Goal: Task Accomplishment & Management: Use online tool/utility

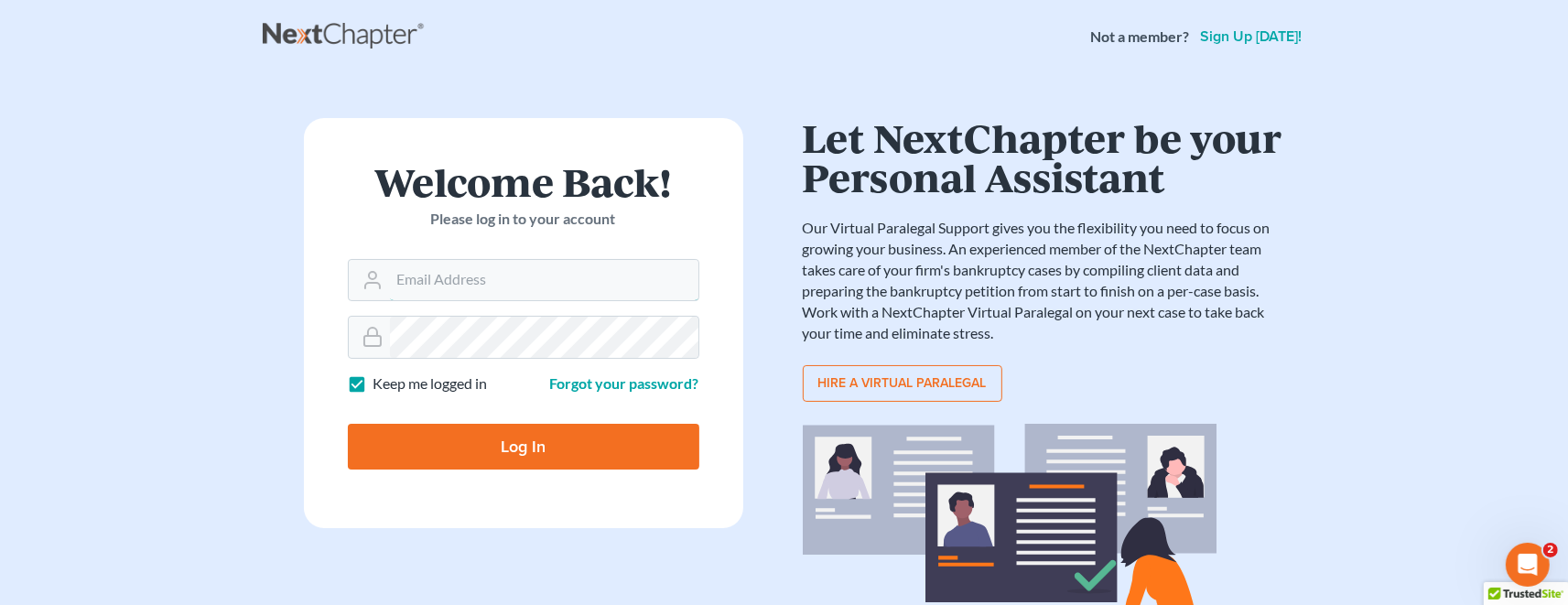
paste input "drydenlawoffice@proton.me"
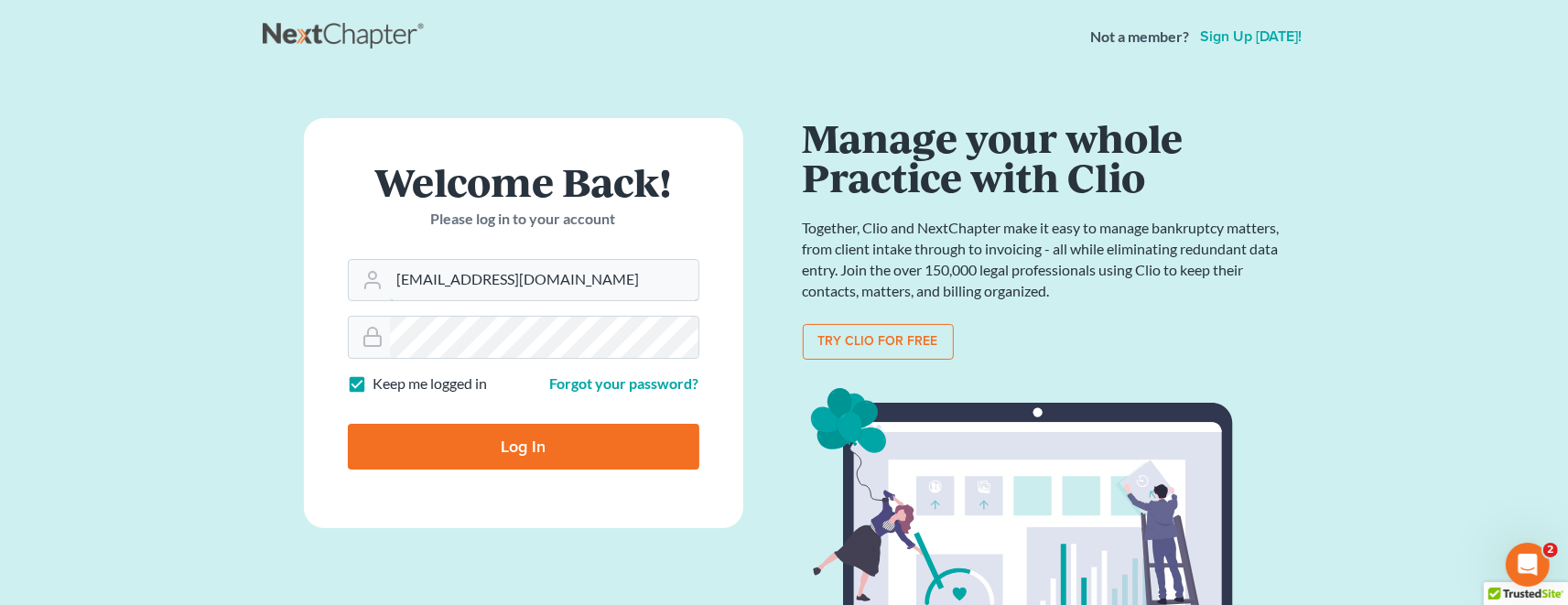
type input "drydenlawoffice@proton.me"
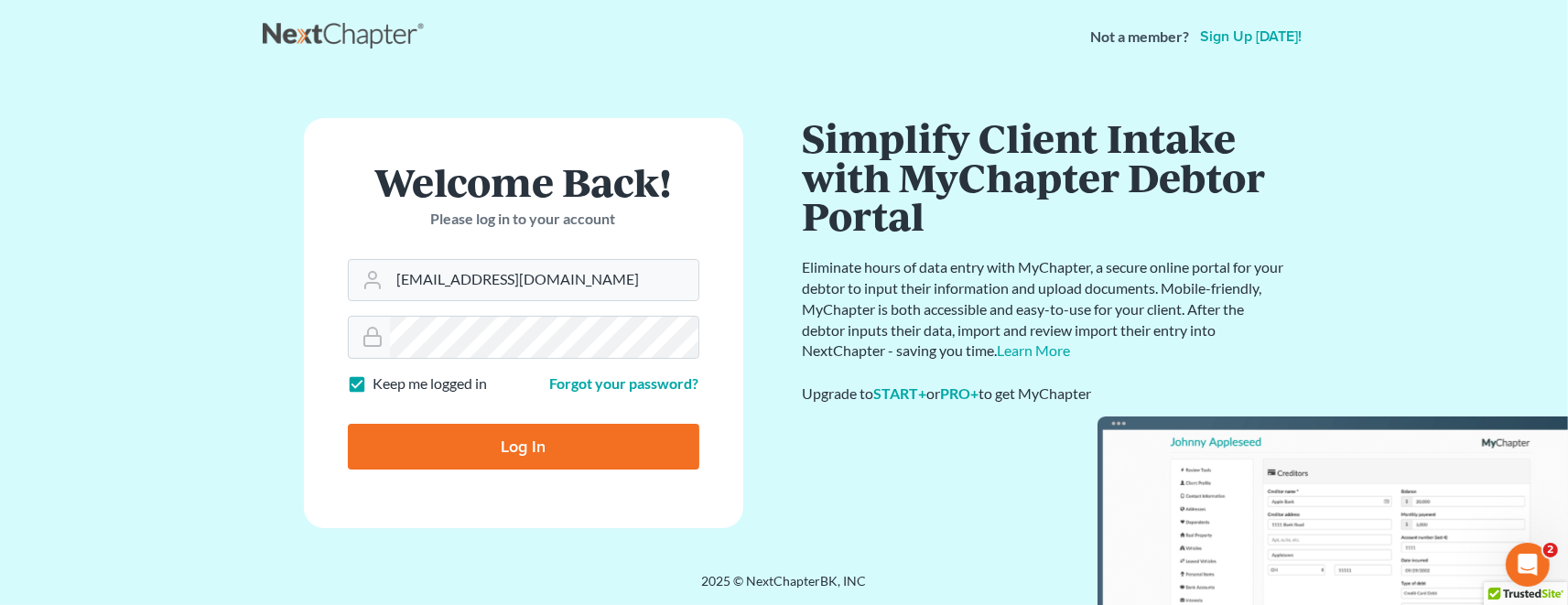
click at [524, 447] on input "Log In" at bounding box center [523, 447] width 352 height 46
type input "Thinking..."
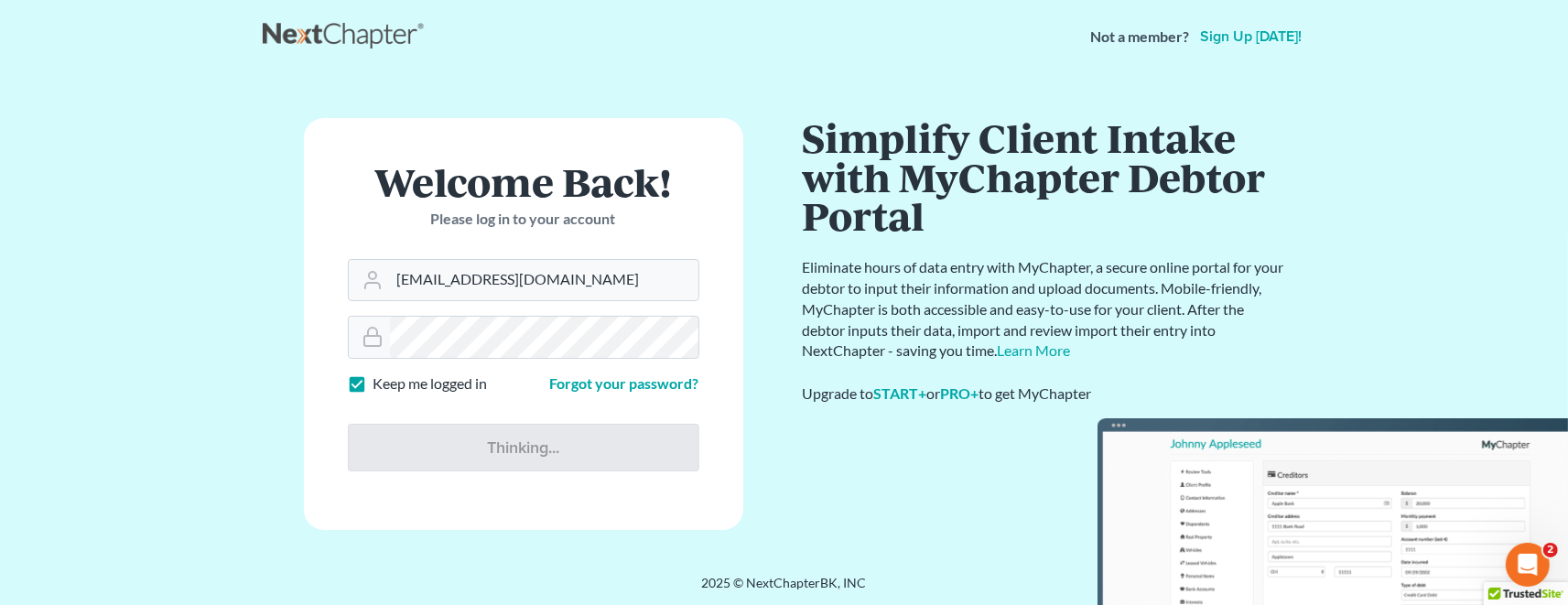
scroll to position [1, 0]
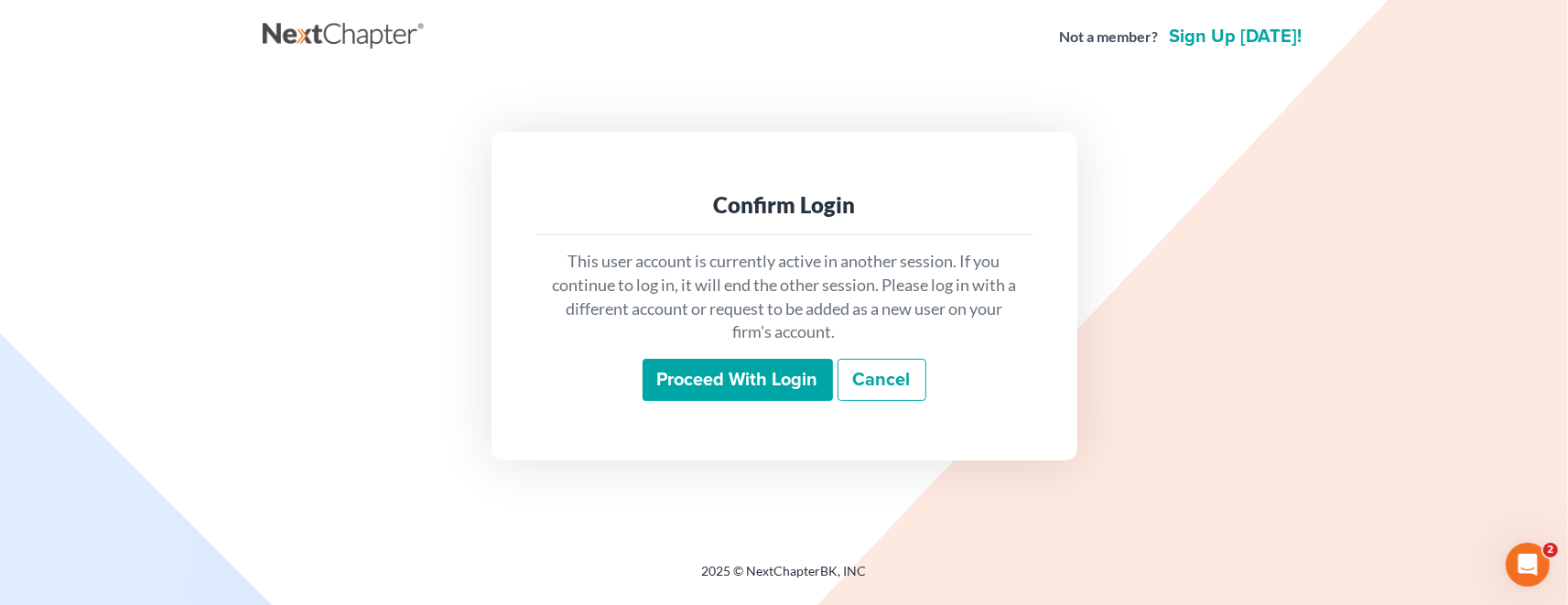
click at [790, 206] on div "Confirm Login" at bounding box center [785, 205] width 469 height 30
click at [738, 380] on input "Proceed with login" at bounding box center [738, 380] width 191 height 42
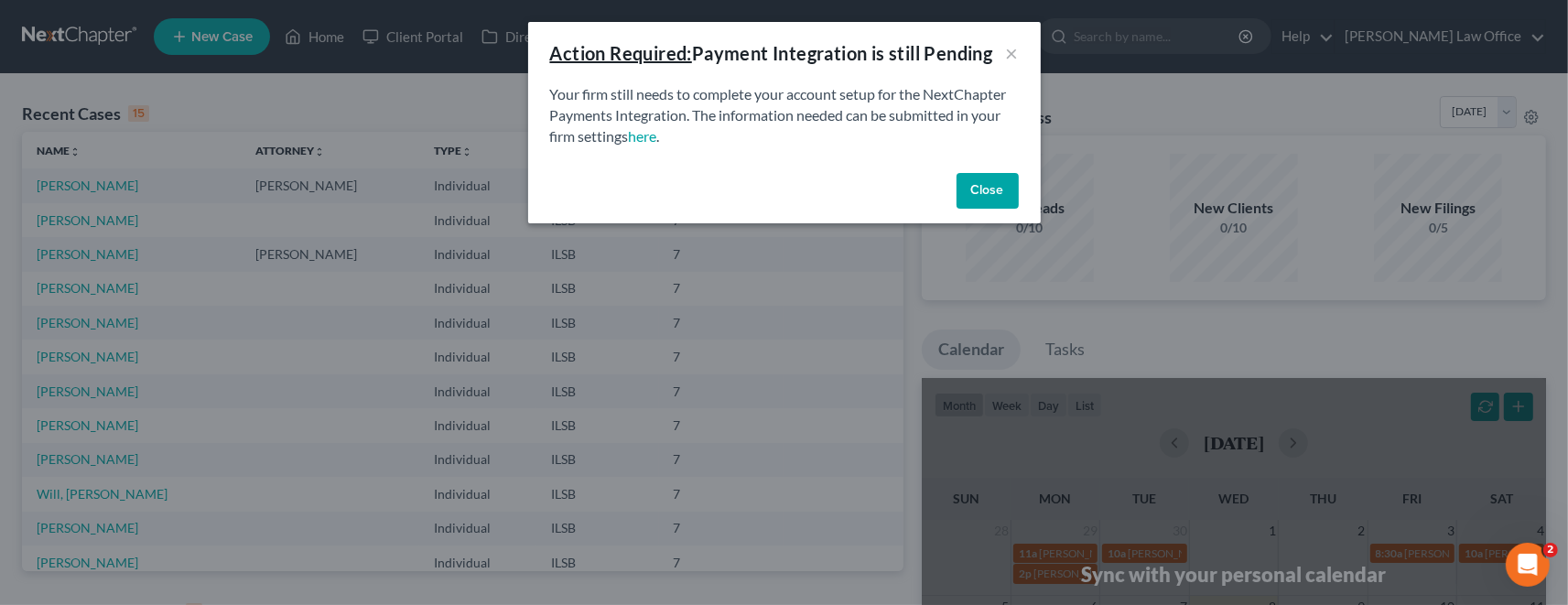
click at [988, 191] on button "Close" at bounding box center [987, 192] width 62 height 36
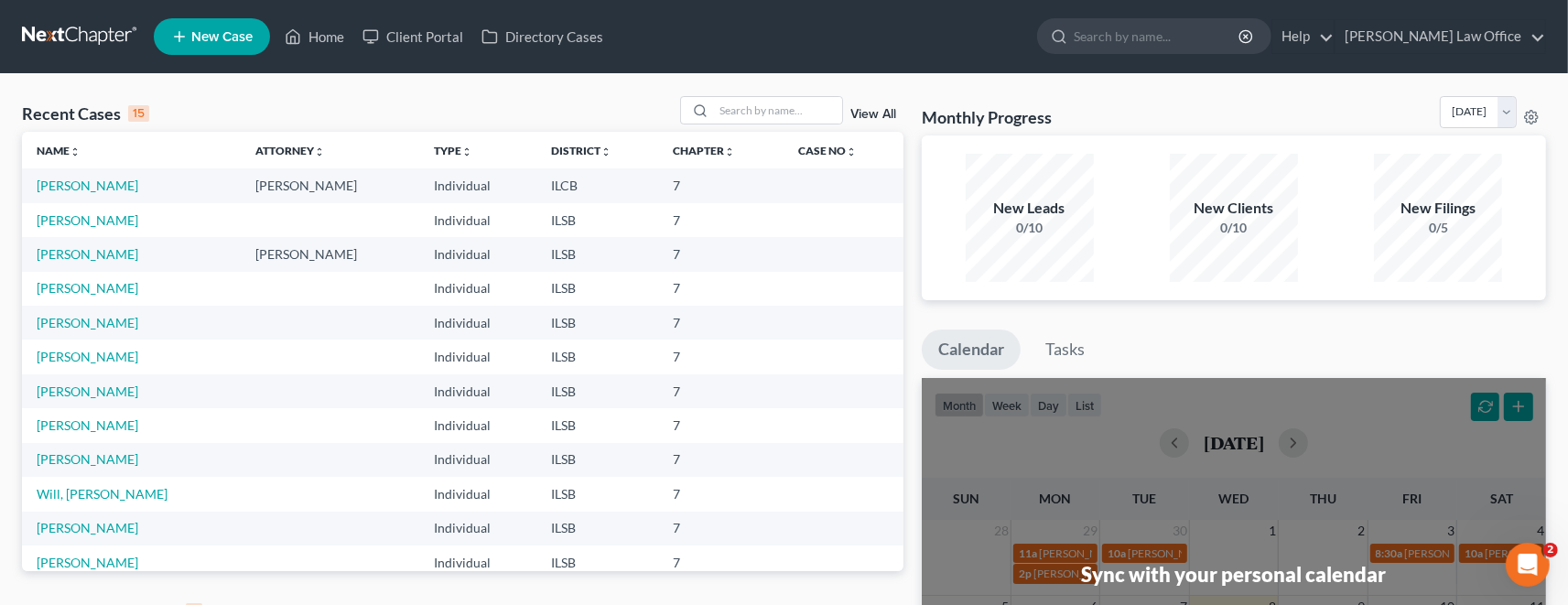
scroll to position [26, 0]
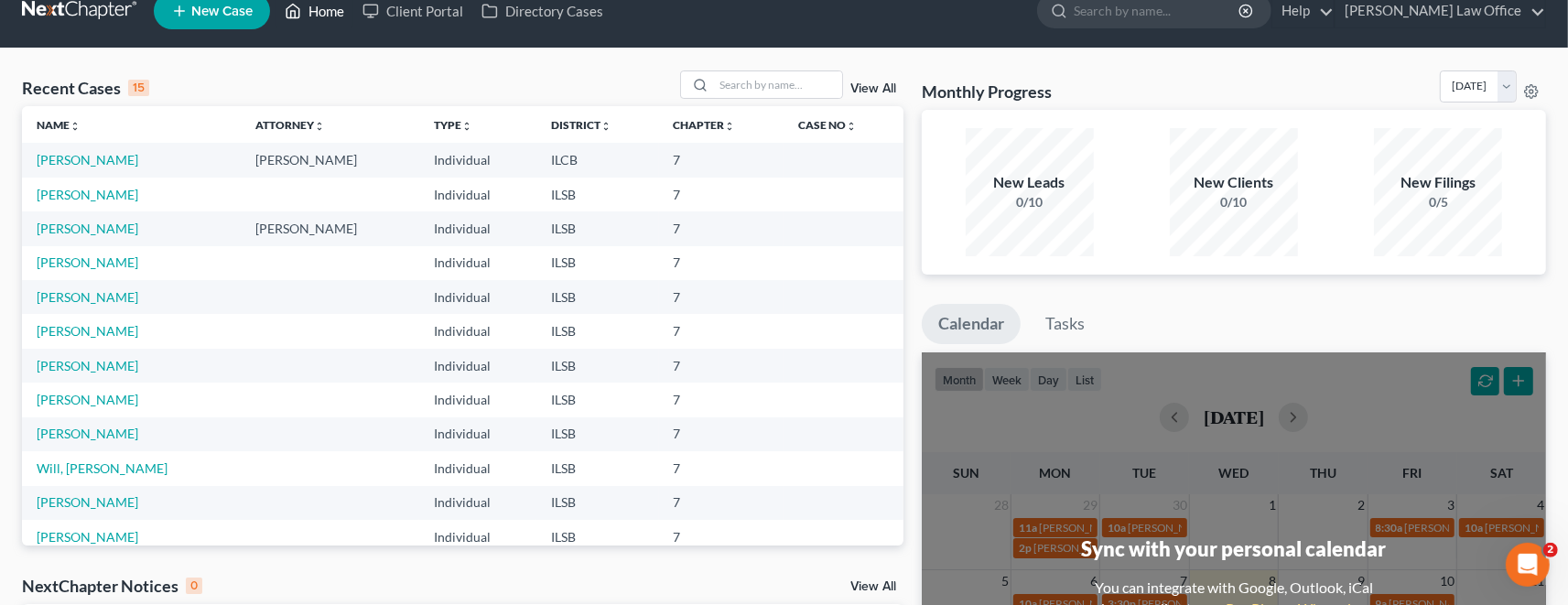
click at [317, 16] on link "Home" at bounding box center [314, 10] width 78 height 33
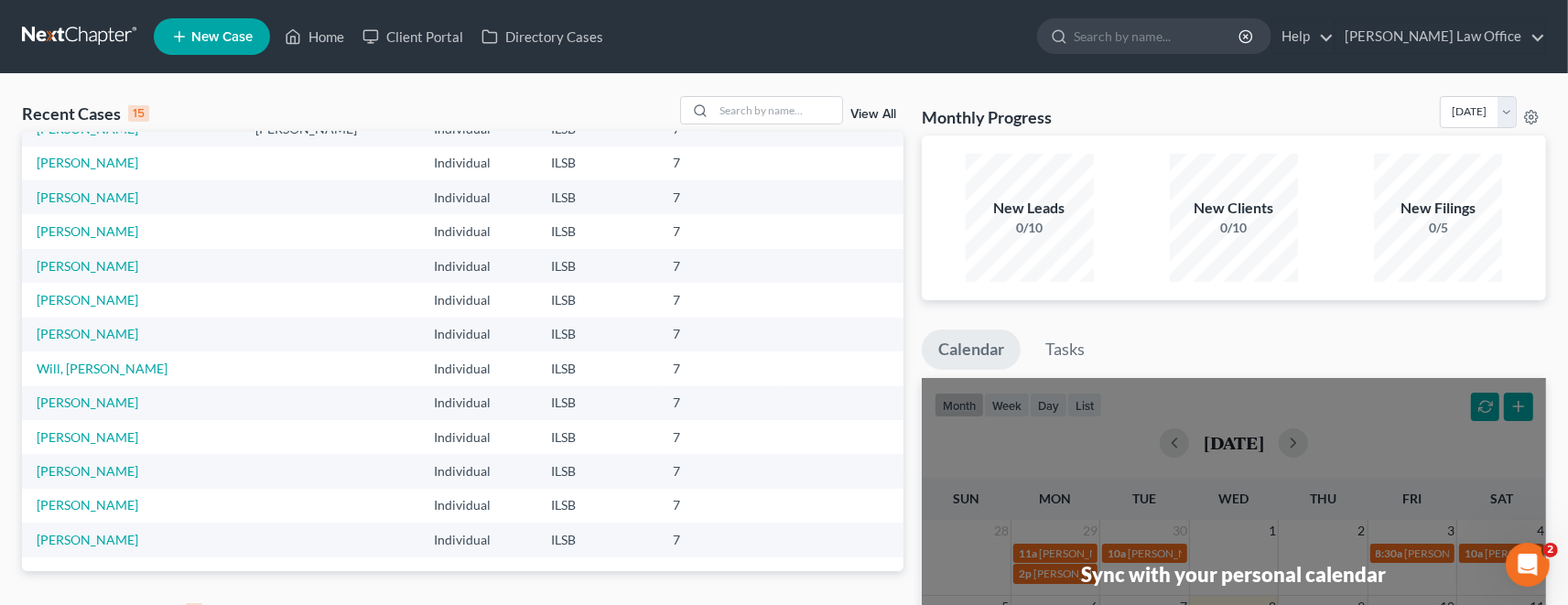
scroll to position [332, 0]
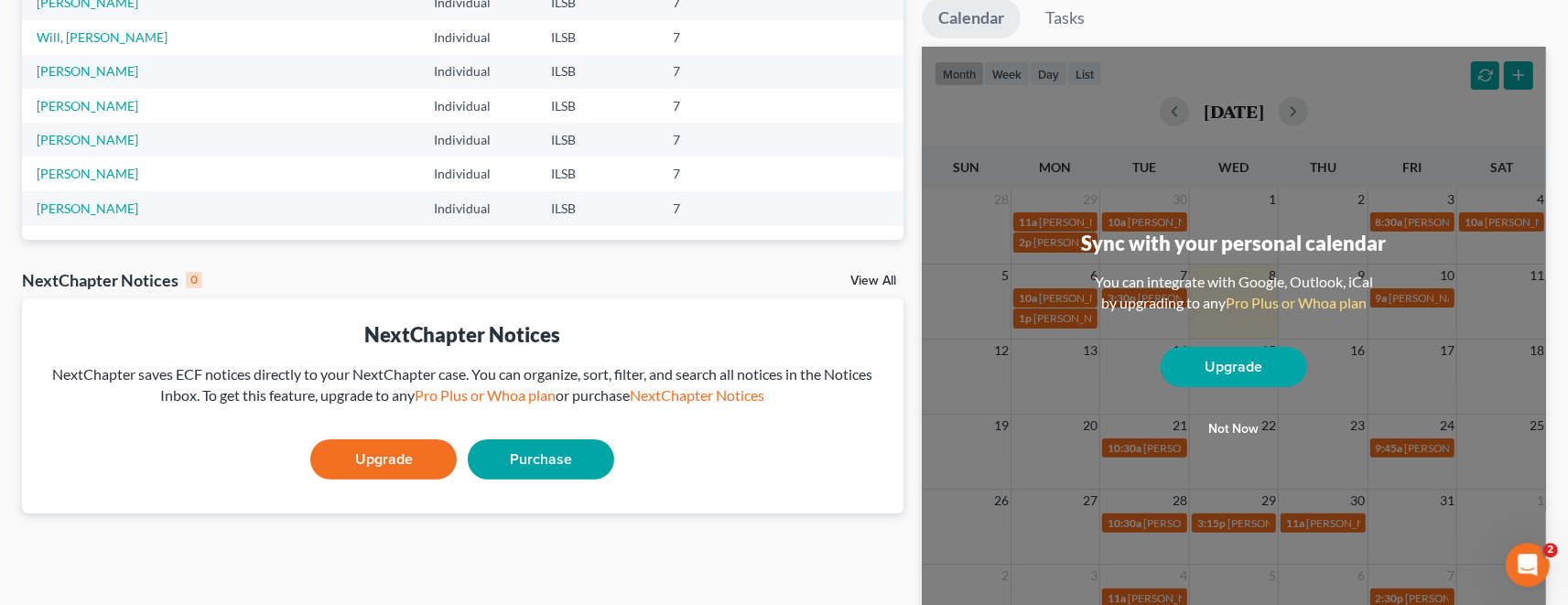
click at [1234, 429] on button "Not now" at bounding box center [1235, 430] width 147 height 36
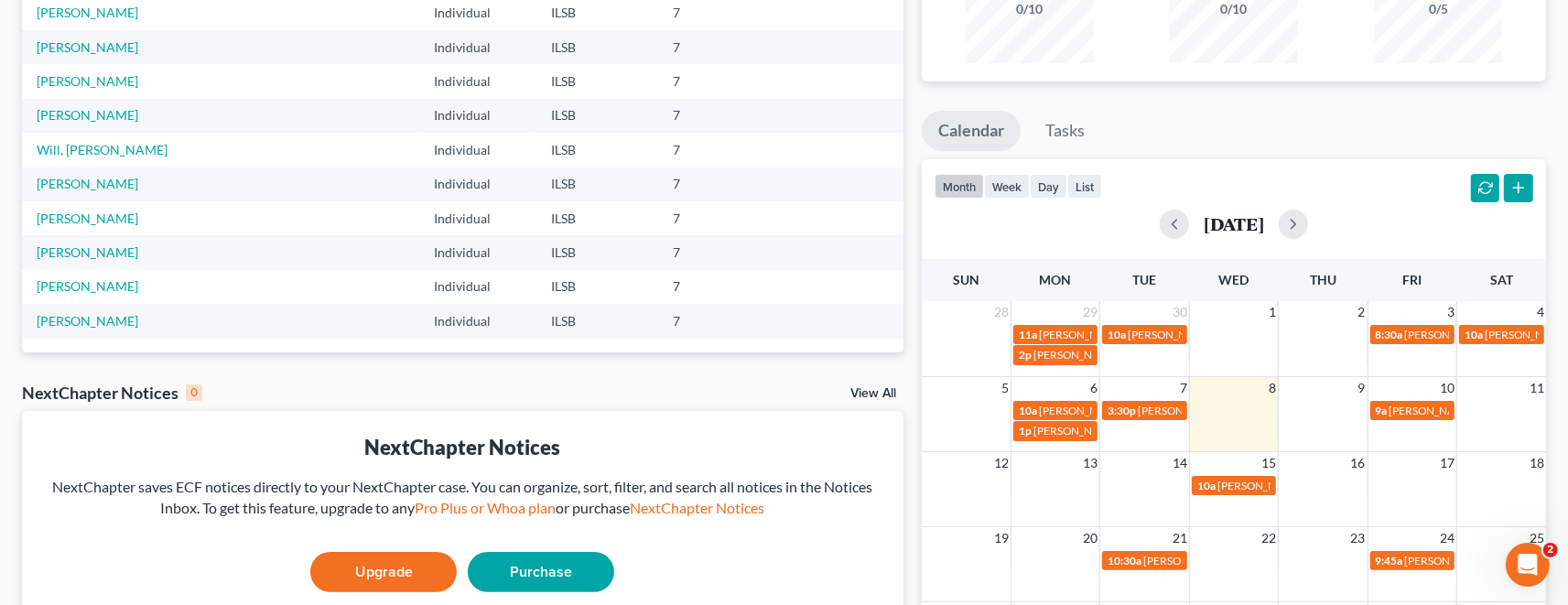
scroll to position [452, 0]
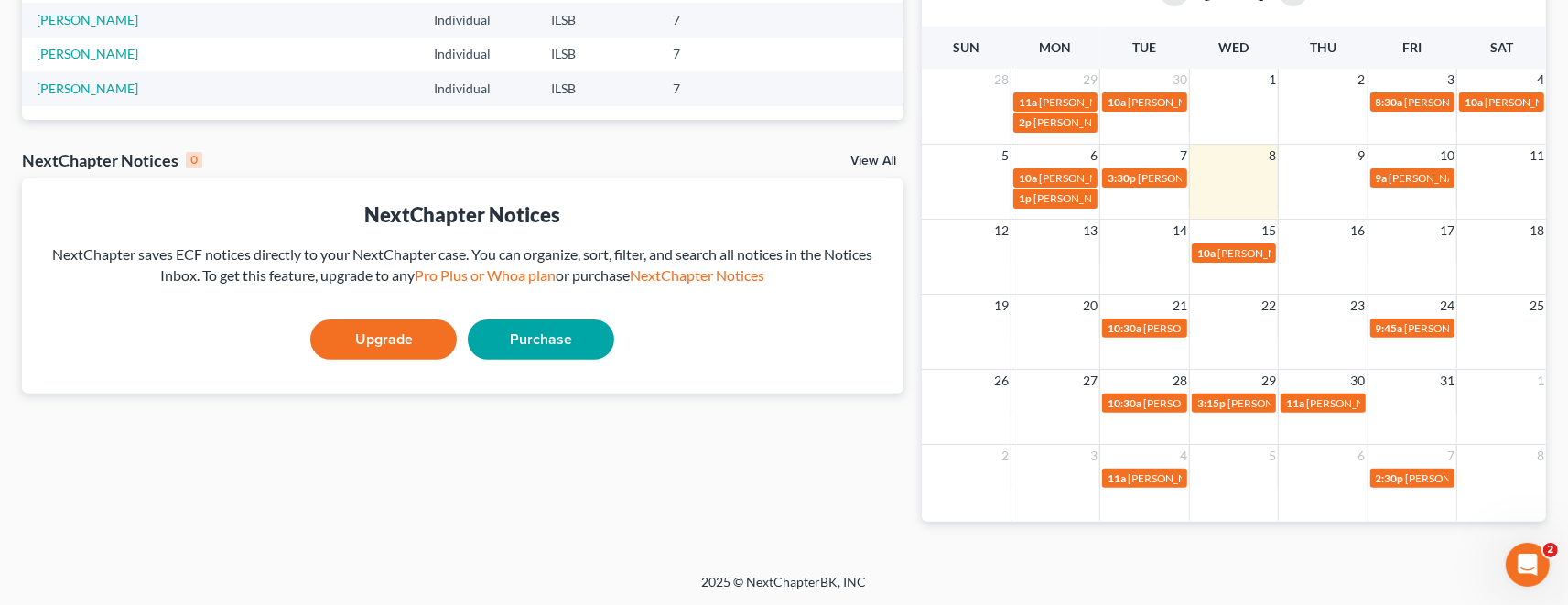
click at [491, 215] on div "NextChapter Notices" at bounding box center [462, 214] width 853 height 29
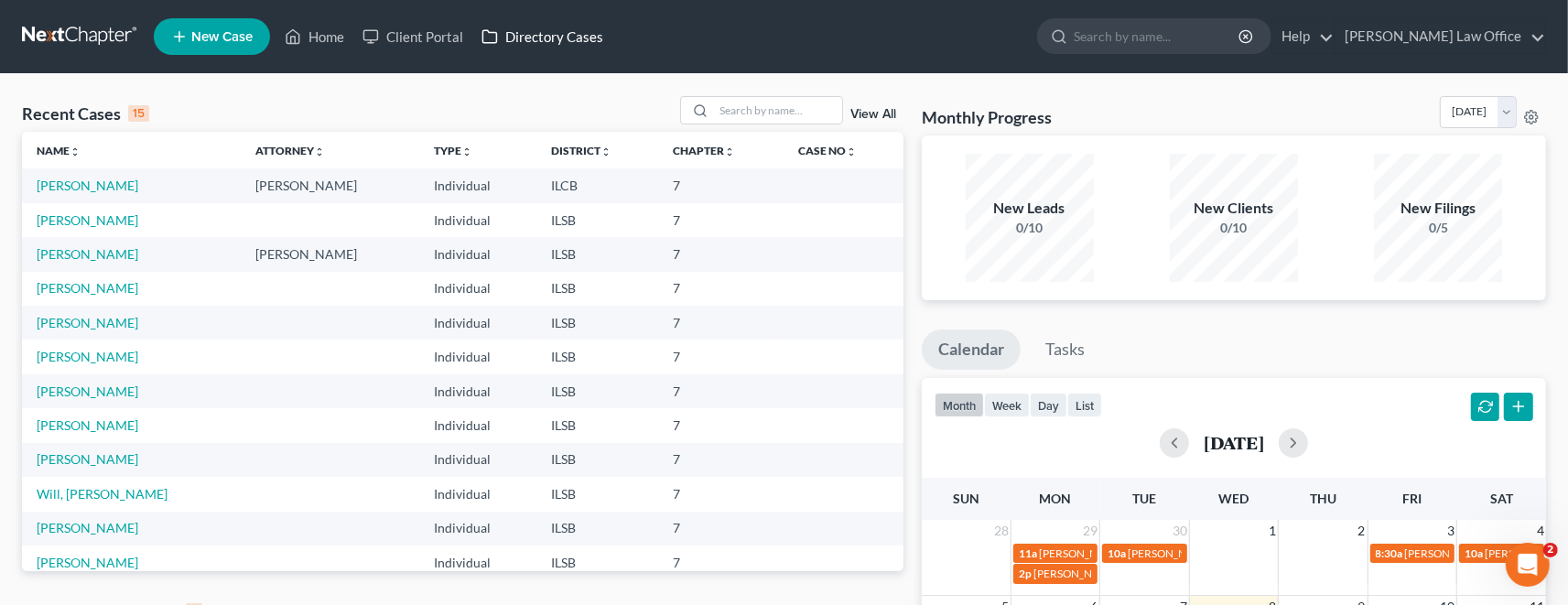
scroll to position [26, 0]
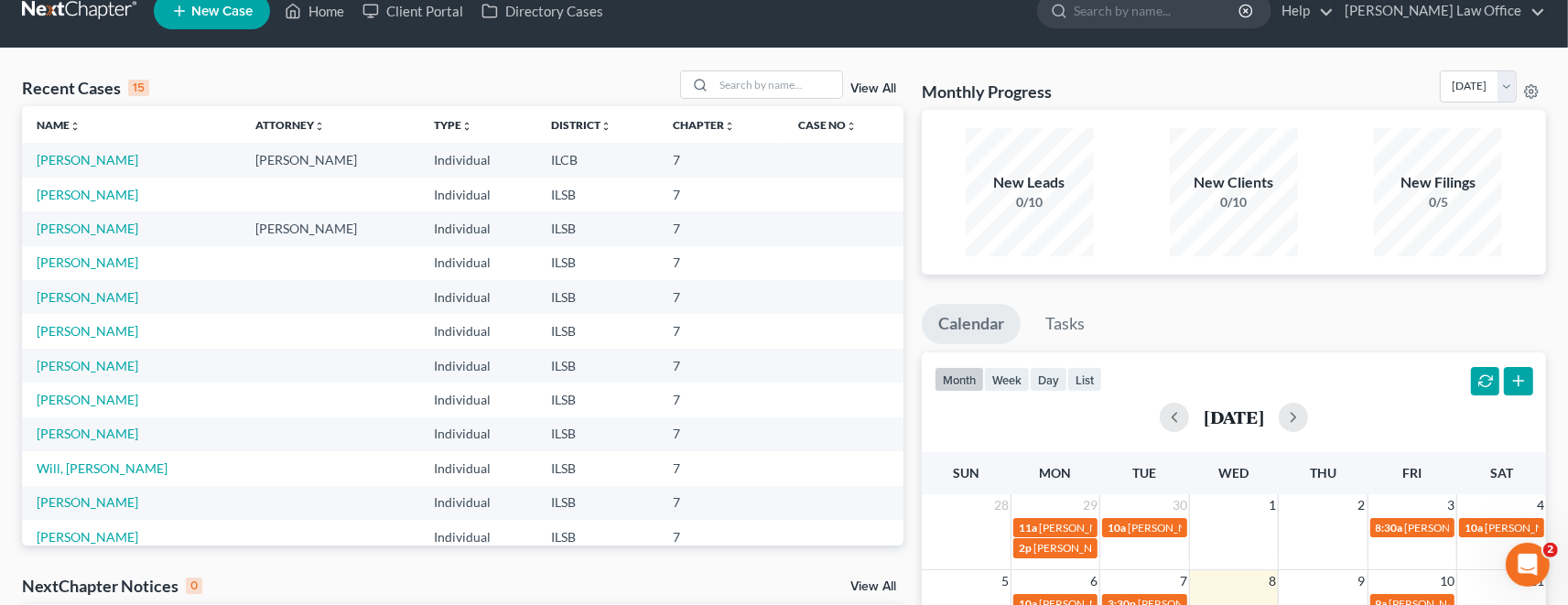
click at [102, 10] on link at bounding box center [80, 10] width 117 height 33
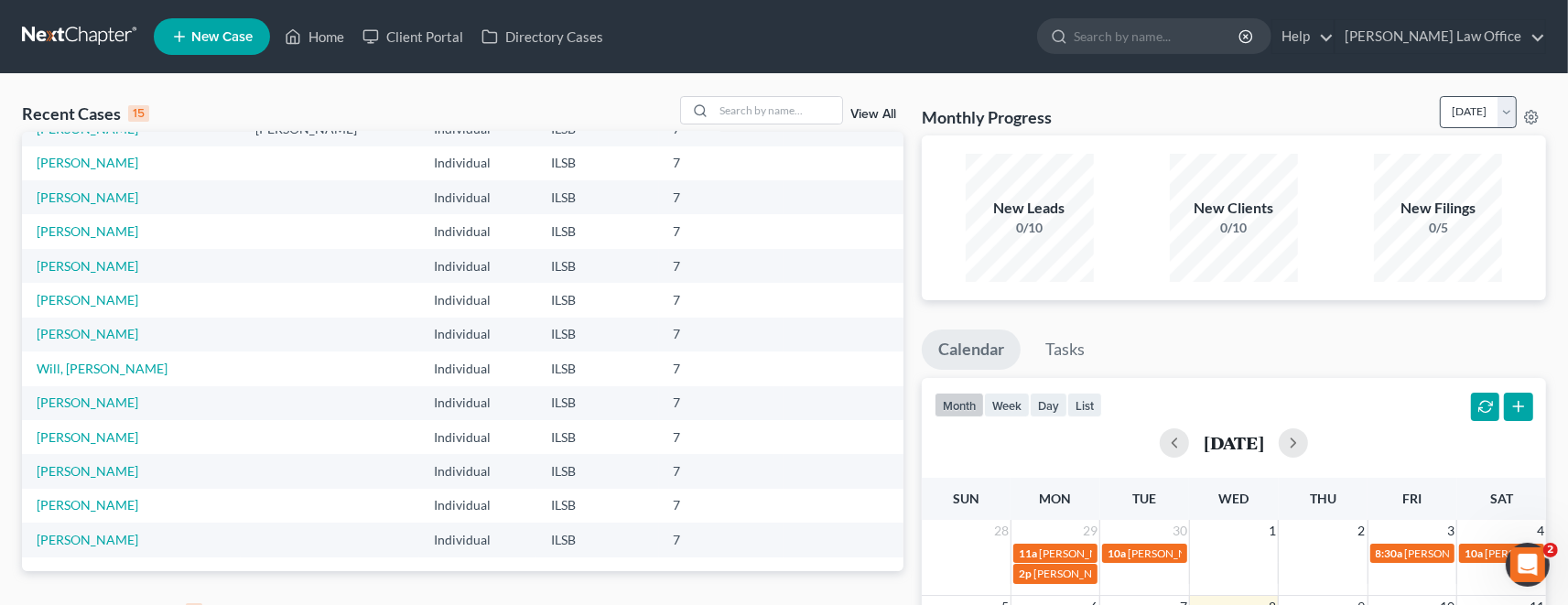
click at [1527, 564] on div "Open Intercom Messenger" at bounding box center [1527, 564] width 44 height 44
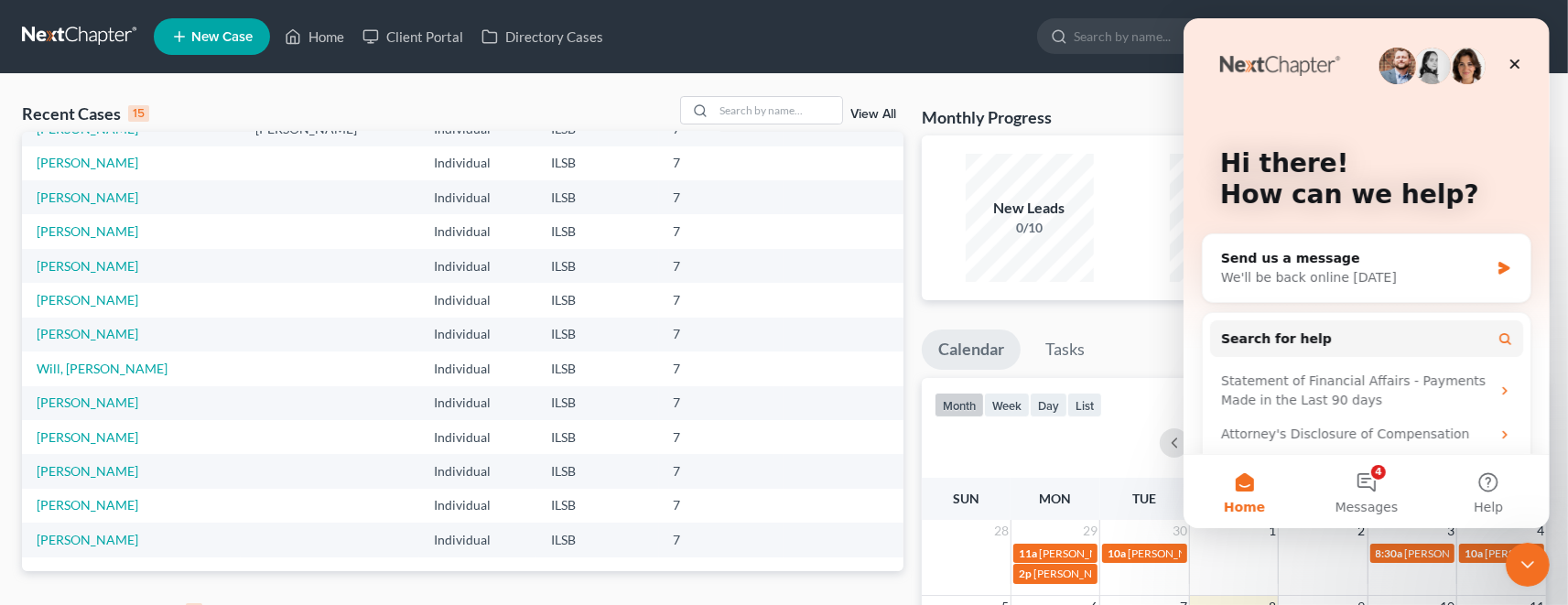
click at [1469, 71] on img "Intercom messenger" at bounding box center [1466, 66] width 36 height 36
click at [1518, 60] on icon "Close" at bounding box center [1515, 64] width 10 height 10
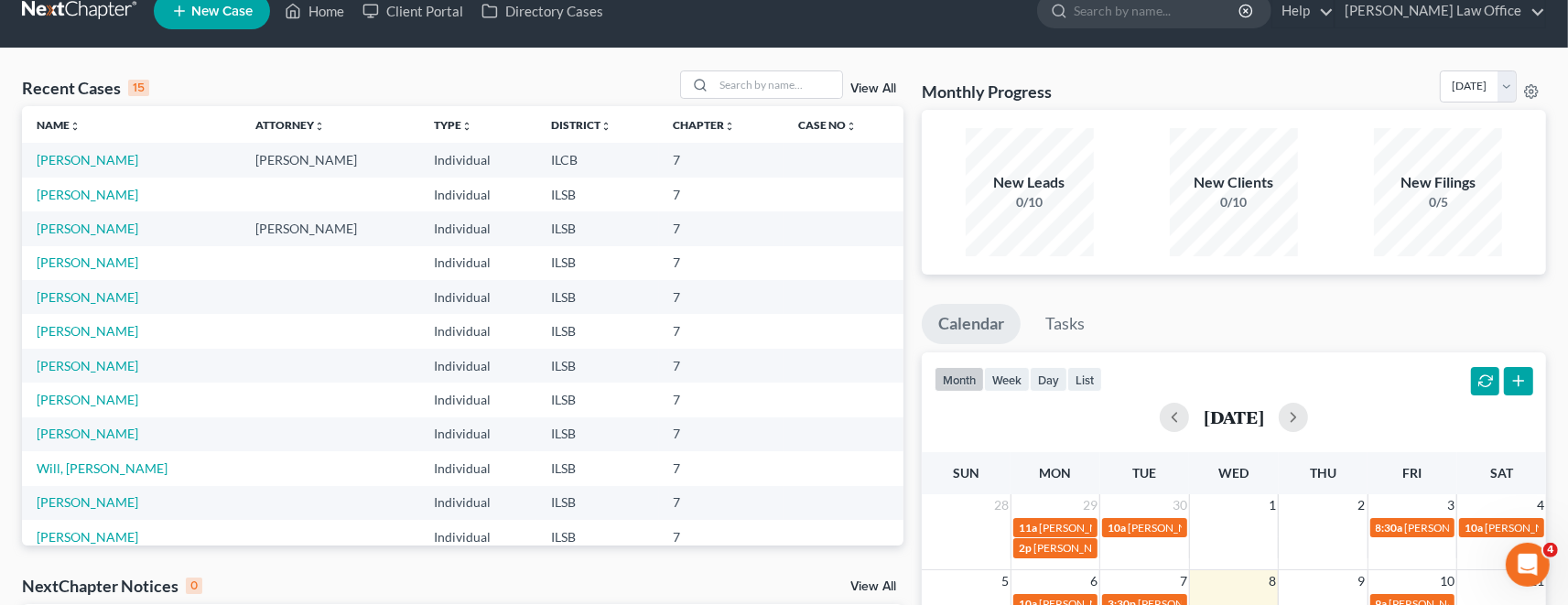
scroll to position [126, 0]
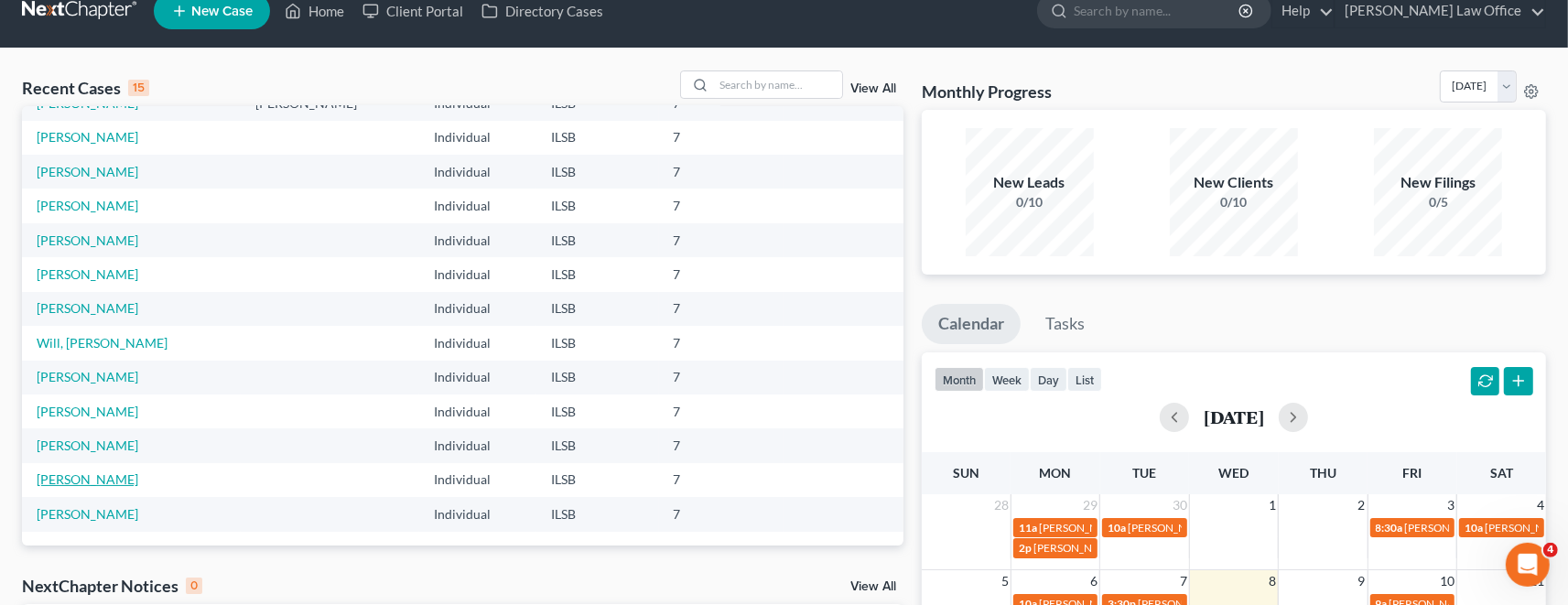
click at [71, 479] on link "Jones, Kellie" at bounding box center [87, 479] width 102 height 15
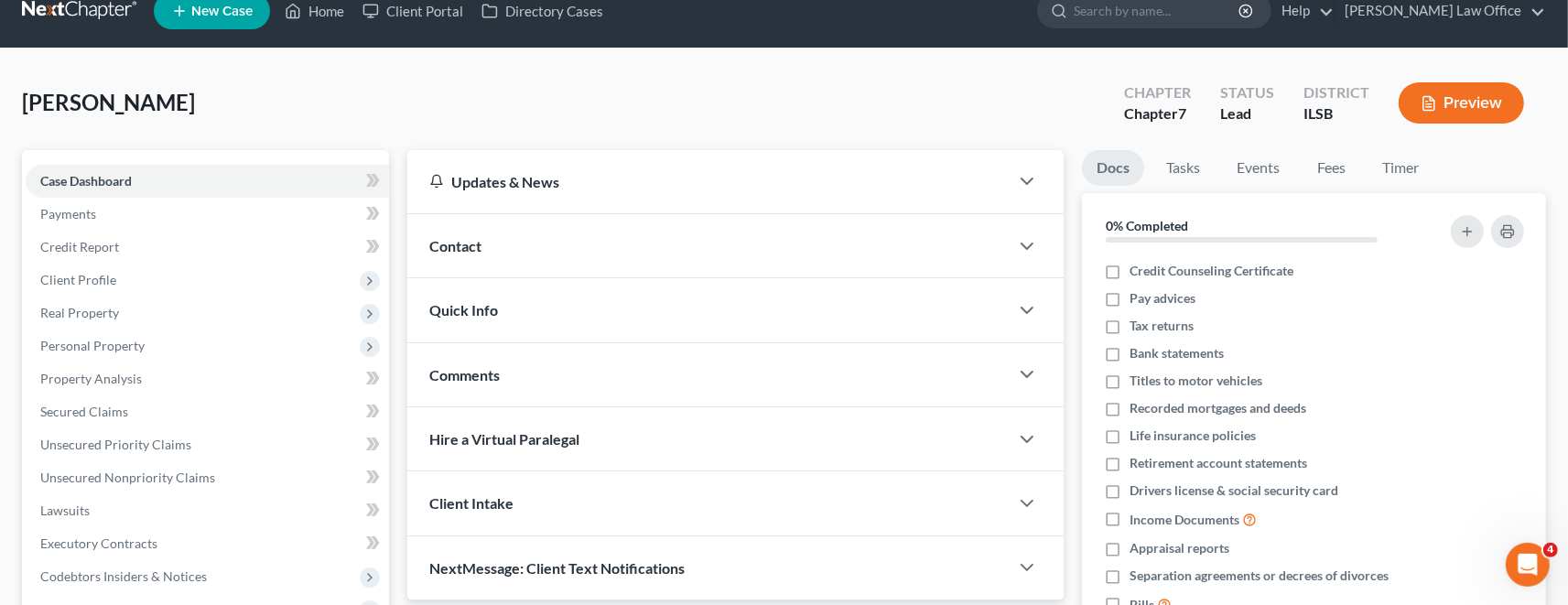
scroll to position [313, 0]
click at [117, 107] on span "Jones, Kellie" at bounding box center [109, 102] width 173 height 27
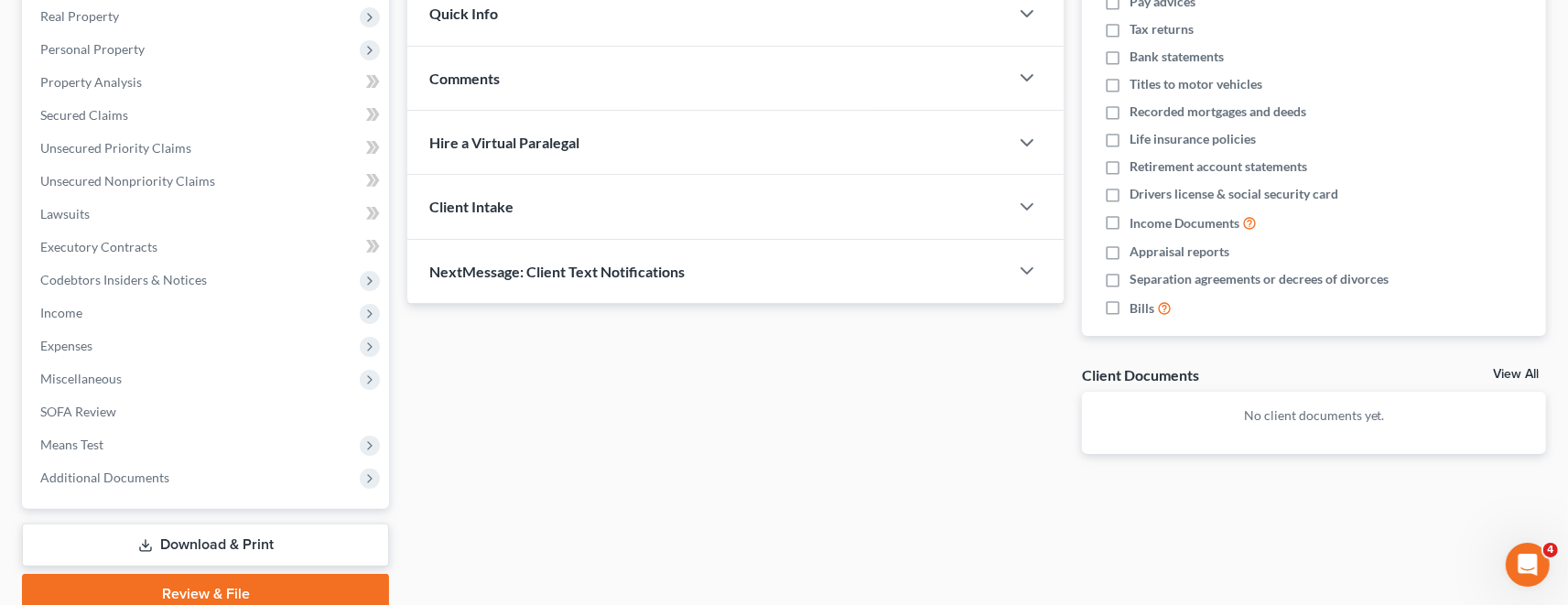
scroll to position [26, 0]
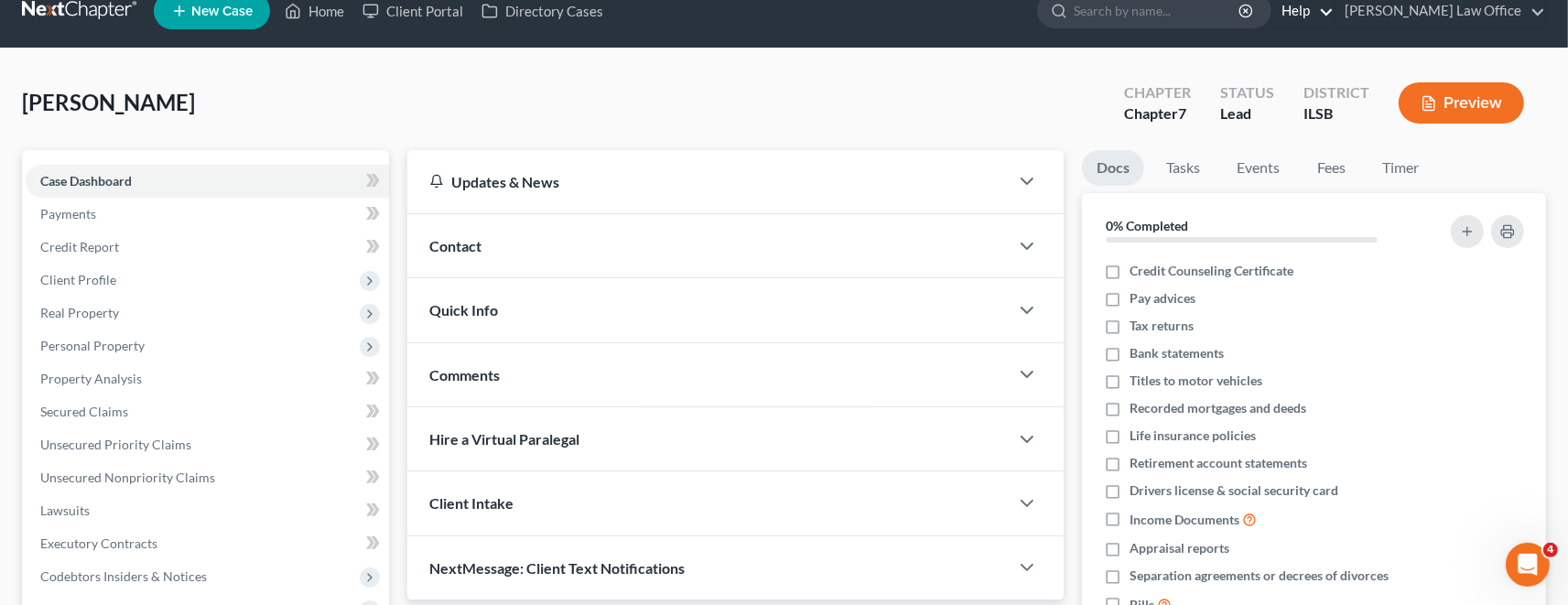
click at [1334, 11] on link "Help" at bounding box center [1303, 10] width 61 height 33
